Goal: Task Accomplishment & Management: Manage account settings

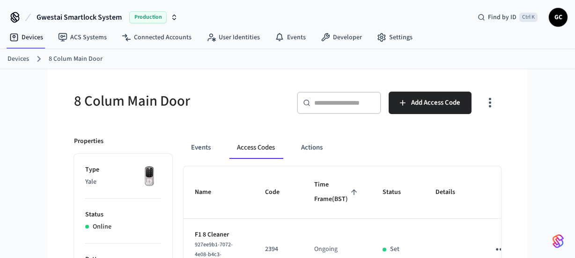
scroll to position [714, 0]
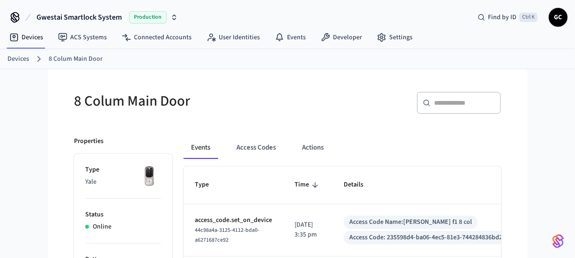
click at [16, 58] on link "Devices" at bounding box center [18, 59] width 22 height 10
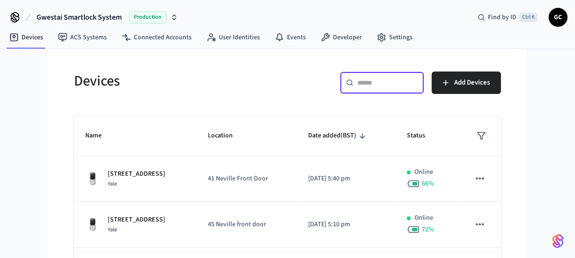
click at [373, 83] on input "text" at bounding box center [387, 82] width 61 height 9
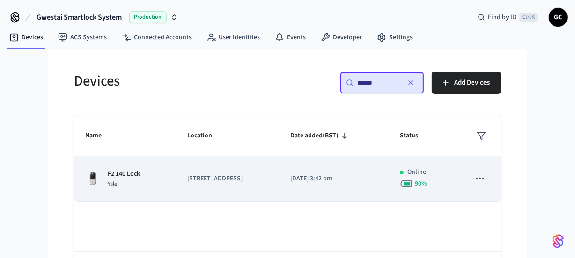
type input "******"
click at [125, 174] on p "F2 140 Lock" at bounding box center [124, 174] width 32 height 10
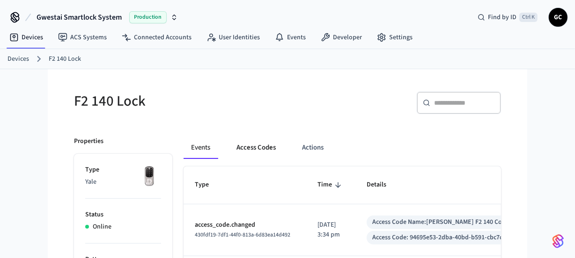
click at [252, 154] on button "Access Codes" at bounding box center [256, 148] width 54 height 22
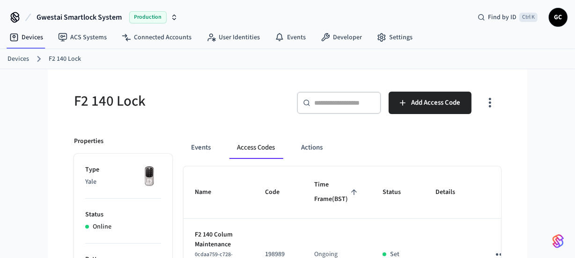
click at [23, 54] on link "Devices" at bounding box center [18, 59] width 22 height 10
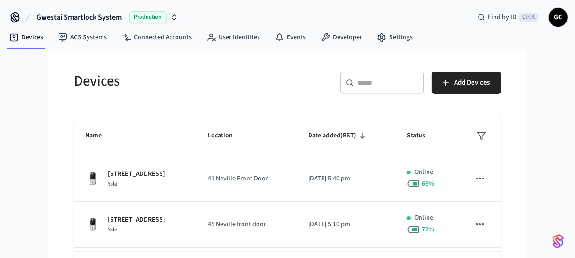
click at [22, 56] on div "Gwestai Smartlock System Production Find by ID Ctrl K GC Devices ACS Systems Co…" at bounding box center [287, 148] width 575 height 297
click at [376, 89] on div "​ ​" at bounding box center [382, 83] width 84 height 22
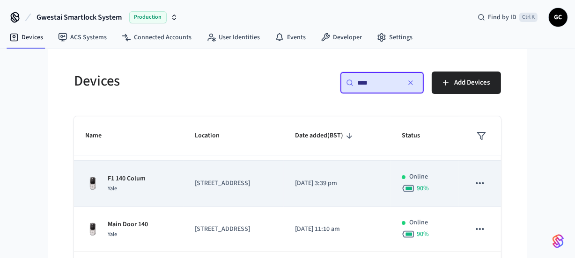
scroll to position [38, 0]
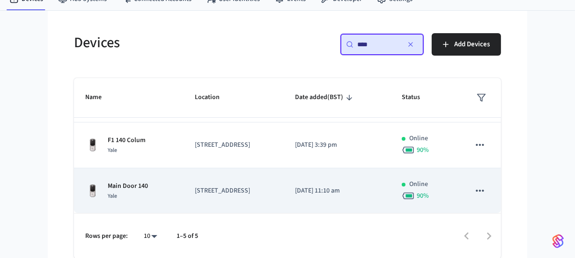
type input "***"
click at [135, 185] on p "Main Door 140" at bounding box center [128, 187] width 40 height 10
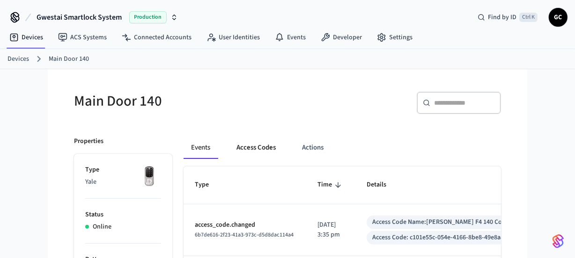
click at [254, 144] on button "Access Codes" at bounding box center [256, 148] width 54 height 22
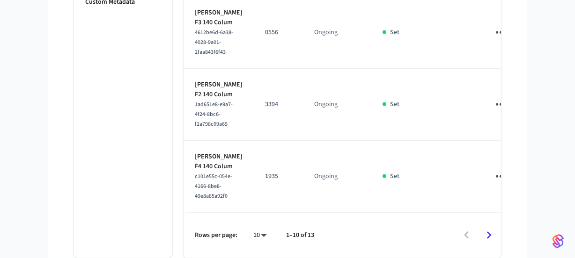
scroll to position [855, 0]
